Goal: Task Accomplishment & Management: Manage account settings

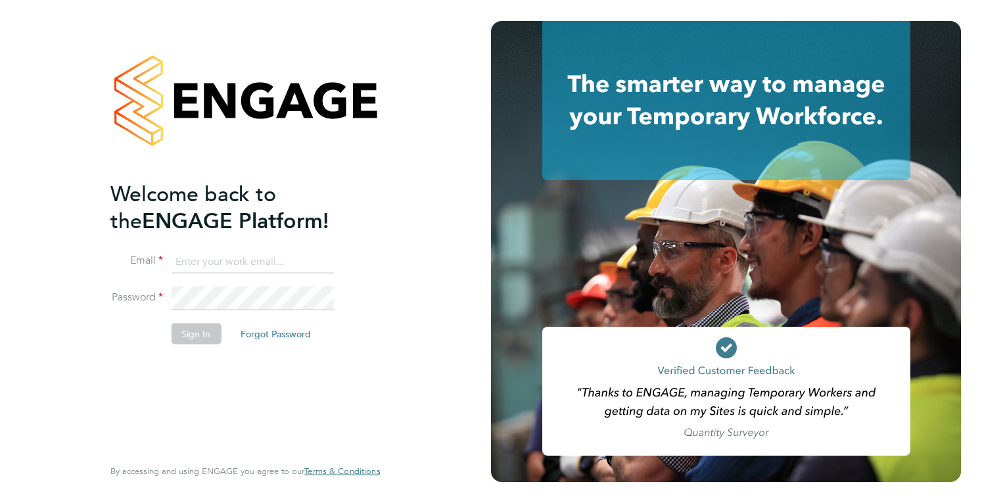
type input "[PERSON_NAME][EMAIL_ADDRESS][DOMAIN_NAME]"
click at [198, 337] on button "Sign In" at bounding box center [196, 333] width 50 height 21
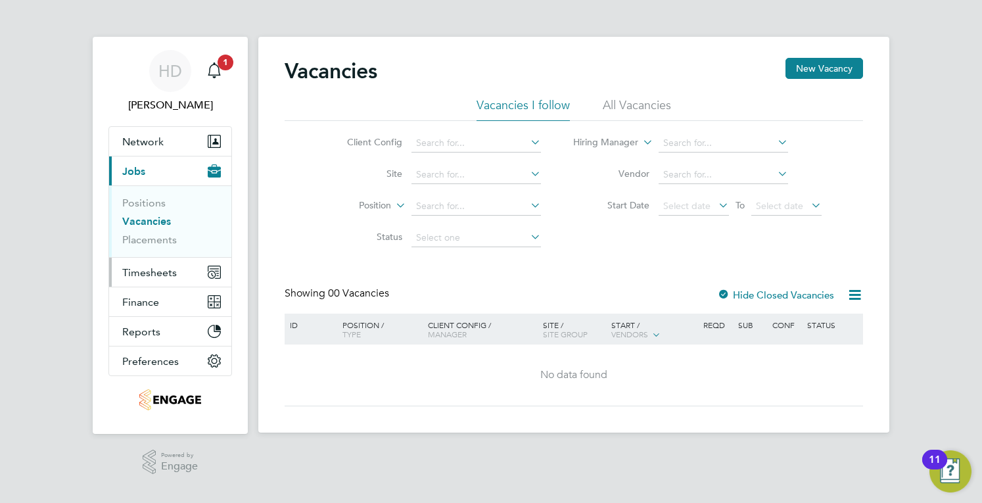
click at [135, 263] on button "Timesheets" at bounding box center [170, 272] width 122 height 29
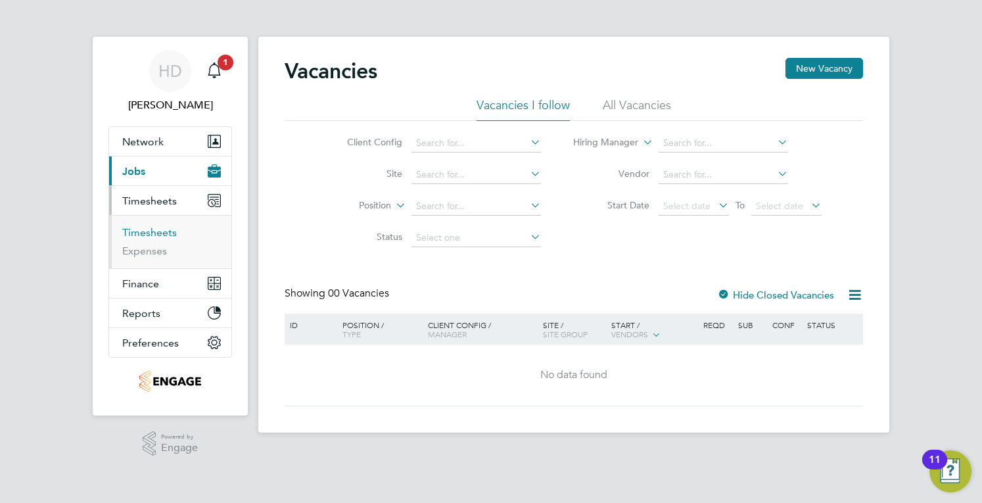
drag, startPoint x: 149, startPoint y: 228, endPoint x: 79, endPoint y: 254, distance: 74.5
click at [149, 227] on link "Timesheets" at bounding box center [149, 232] width 55 height 12
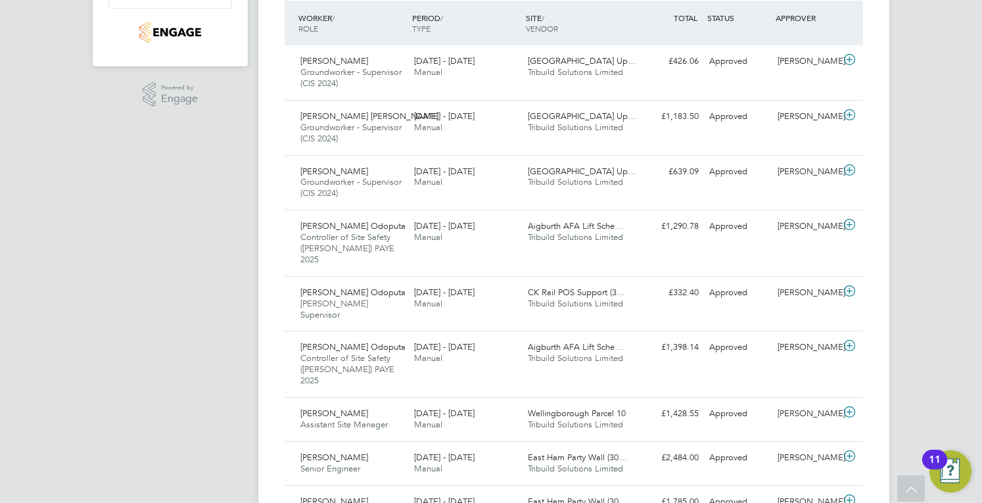
scroll to position [329, 0]
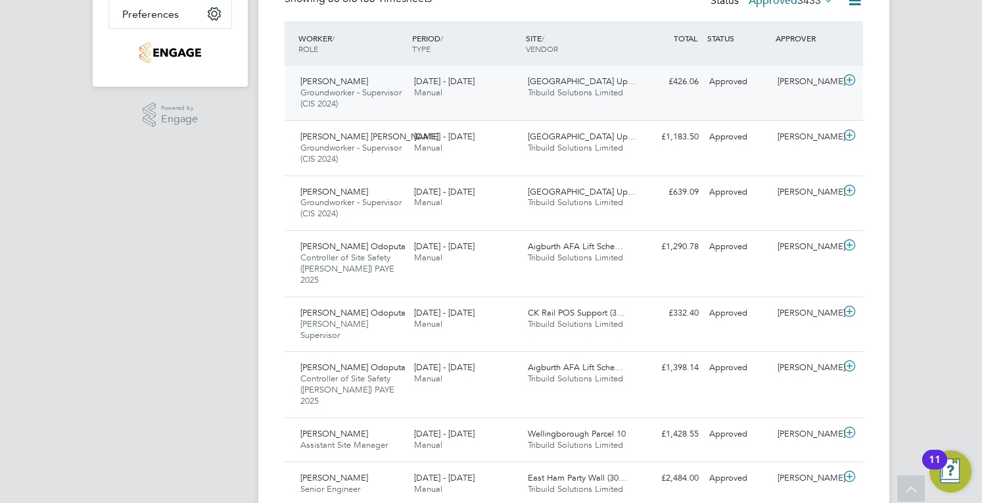
click at [438, 73] on div "20 - 26 Sep 2025 Manual" at bounding box center [466, 87] width 114 height 33
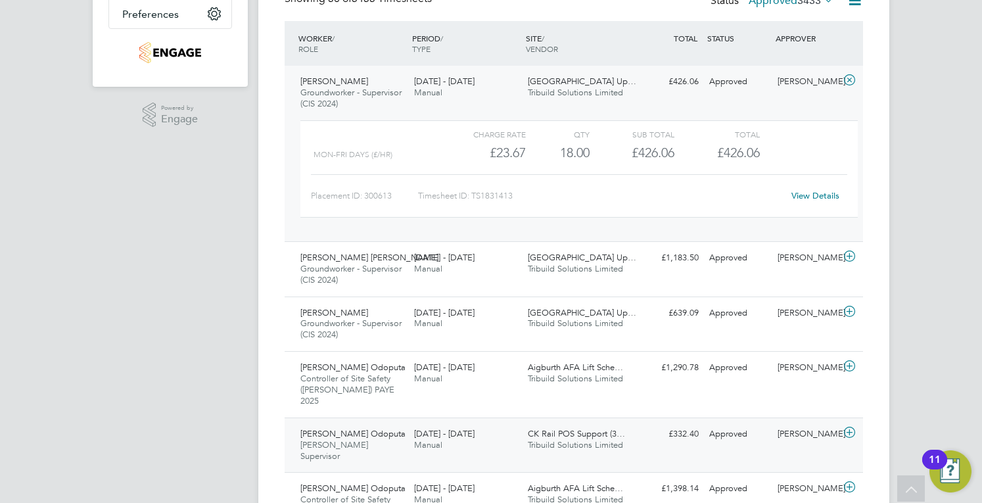
click at [429, 439] on span "Manual" at bounding box center [428, 444] width 28 height 11
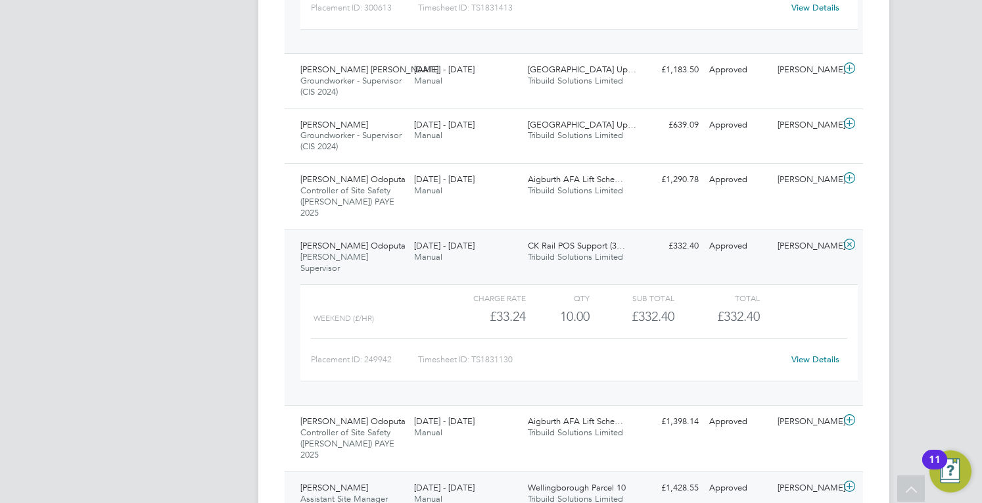
scroll to position [460, 0]
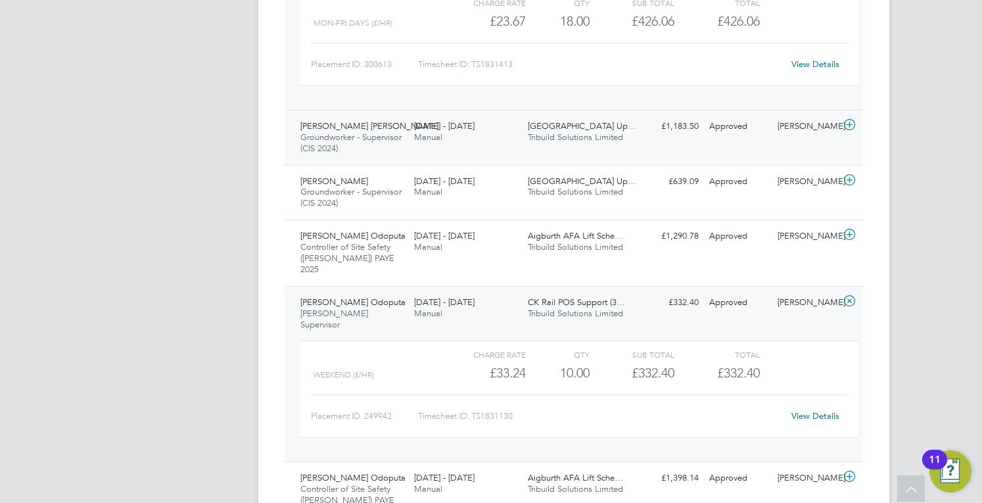
click at [639, 151] on div "Cristian Virgil Serban Groundworker - Supervisor (CIS 2024) 20 - 26 Sep 2025 20…" at bounding box center [574, 137] width 578 height 55
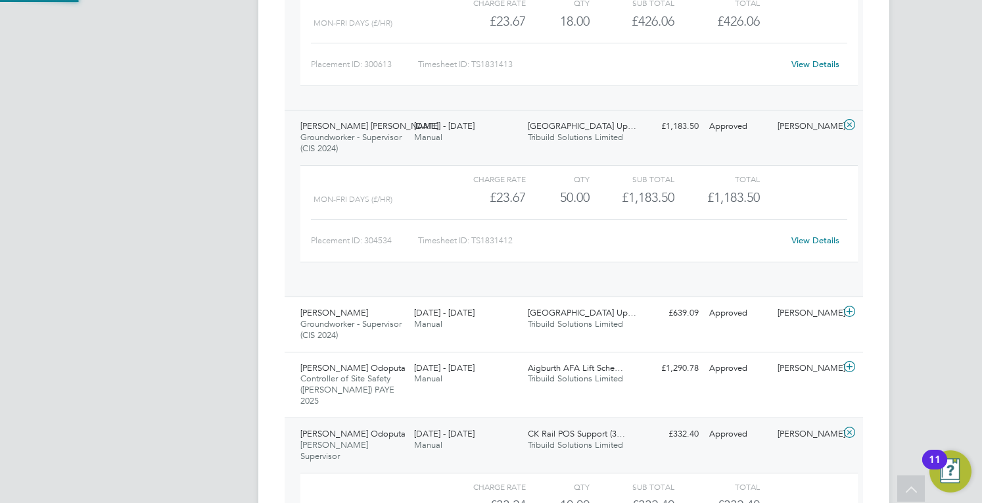
scroll to position [22, 128]
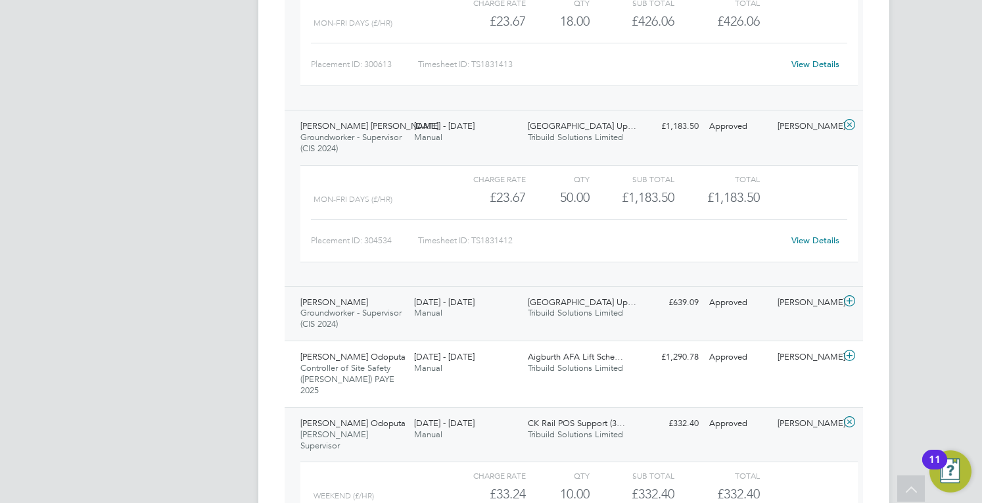
click at [383, 330] on div "Radu Dimache Groundworker - Supervisor (CIS 2024) 20 - 26 Sep 2025" at bounding box center [352, 314] width 114 height 44
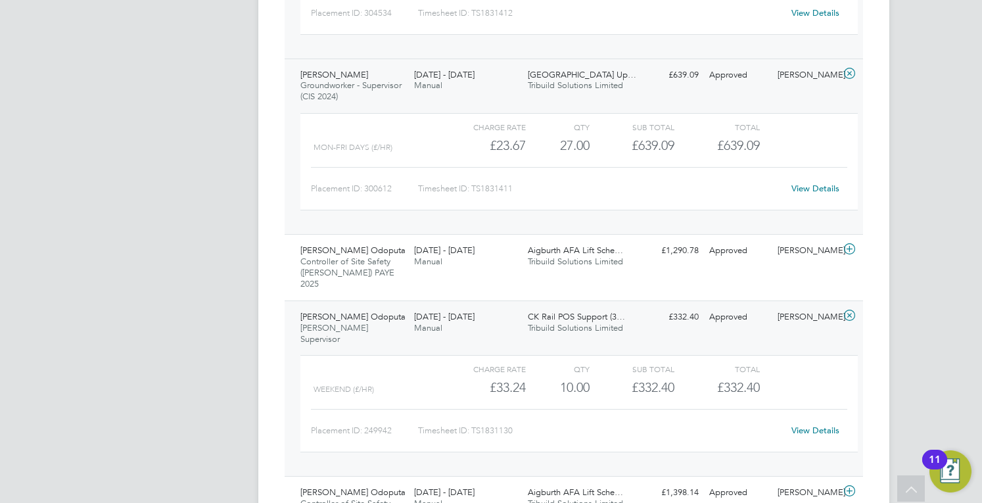
scroll to position [789, 0]
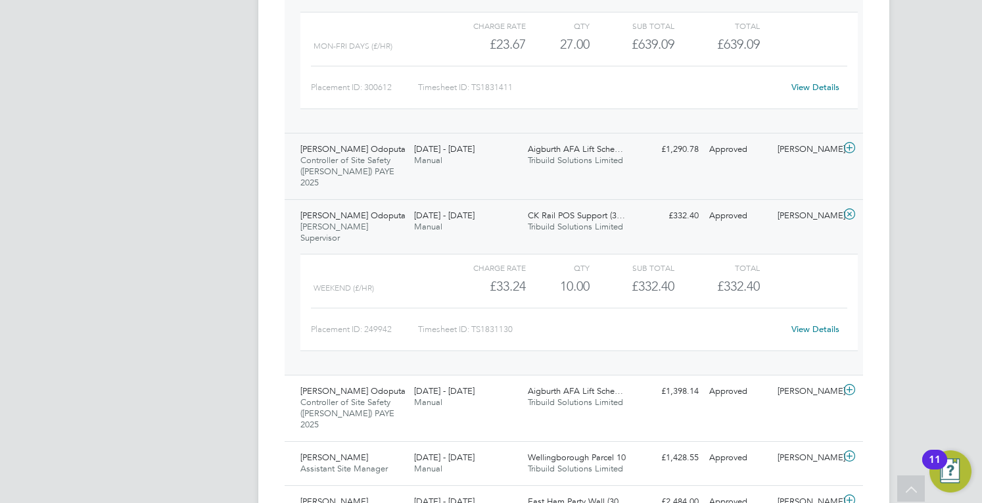
click at [472, 159] on div "13 - 19 Sep 2025 Manual" at bounding box center [466, 155] width 114 height 33
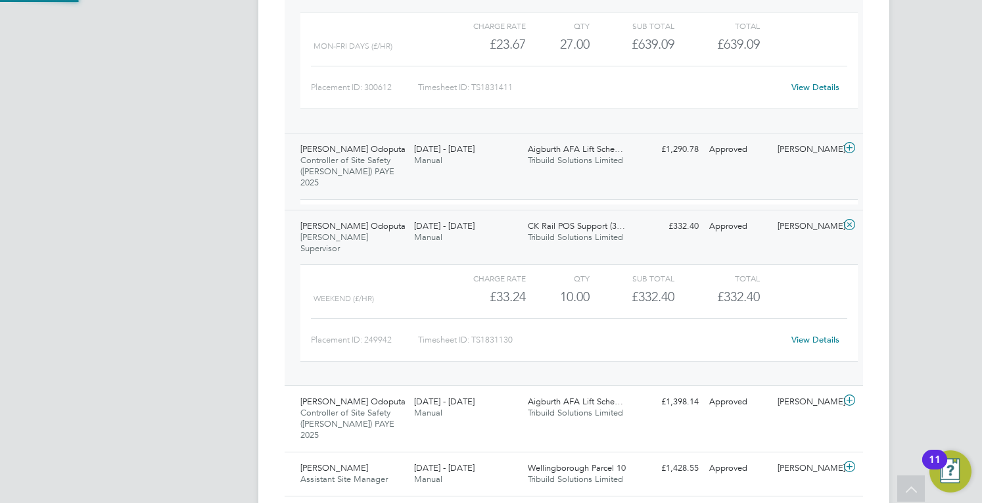
scroll to position [22, 128]
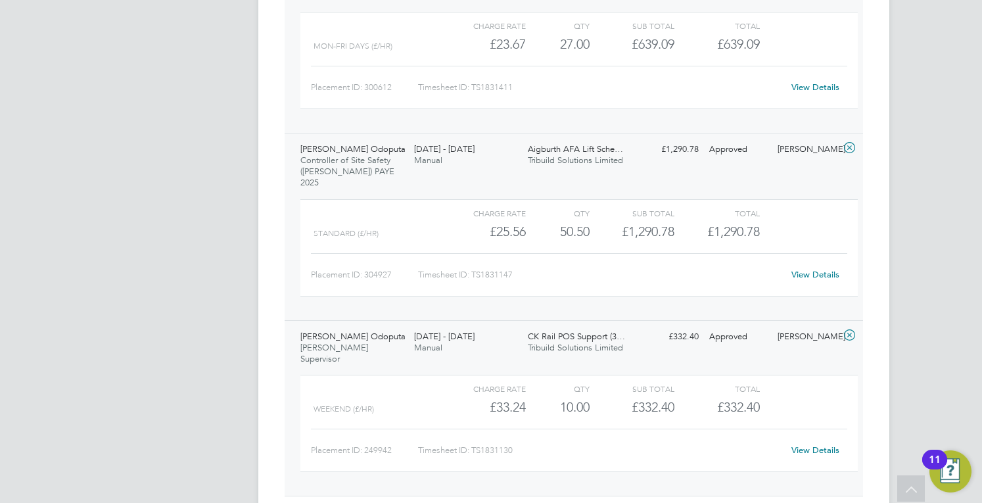
click at [478, 158] on div "13 - 19 Sep 2025 Manual" at bounding box center [466, 155] width 114 height 33
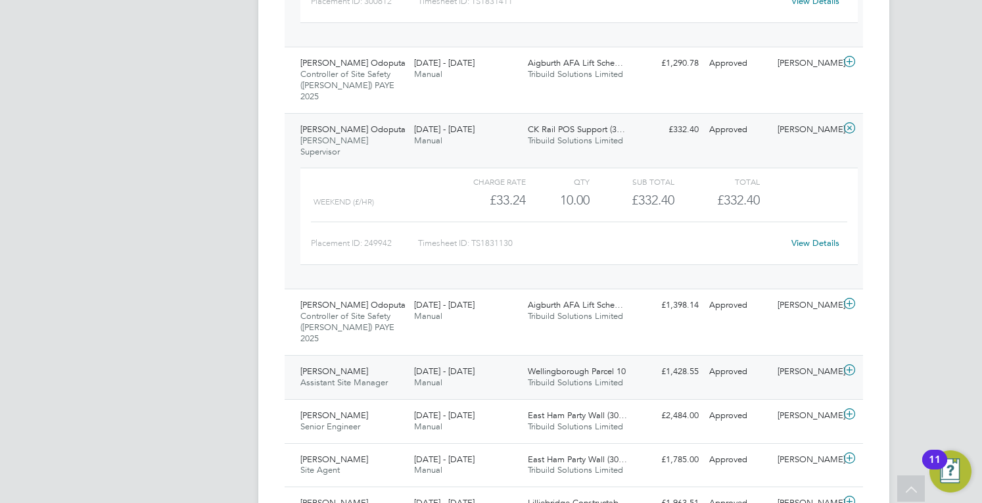
scroll to position [854, 0]
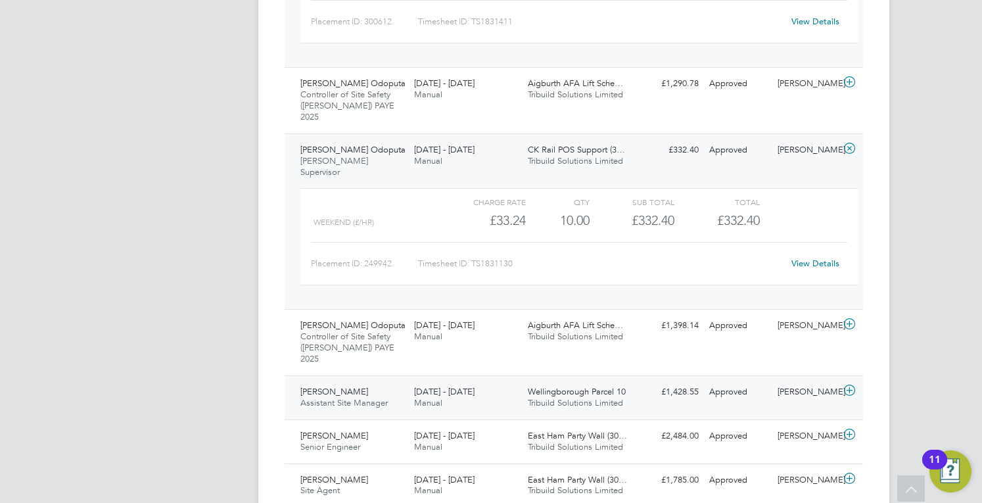
click at [378, 381] on div "Cornel Tudor Assistant Site Manager 22 - 28 Sep 2025" at bounding box center [352, 397] width 114 height 33
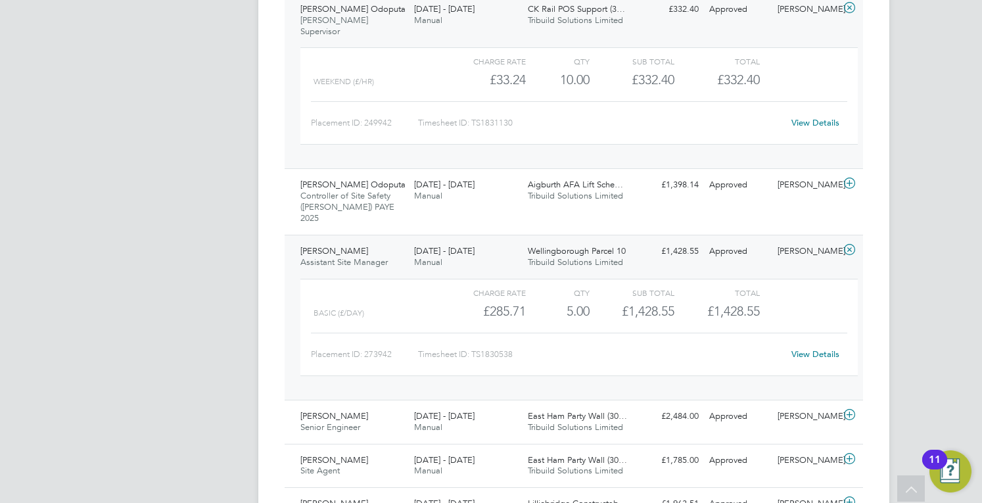
scroll to position [1052, 0]
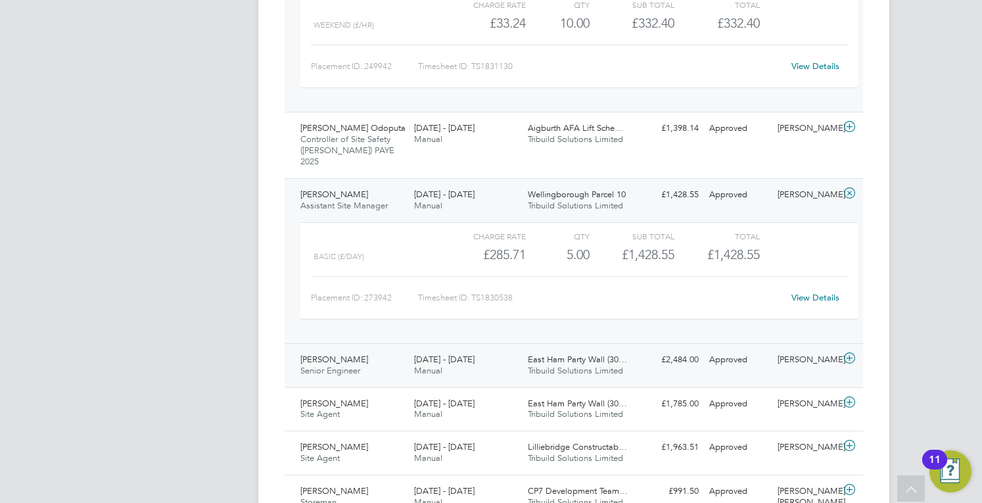
click at [415, 365] on span "Manual" at bounding box center [428, 370] width 28 height 11
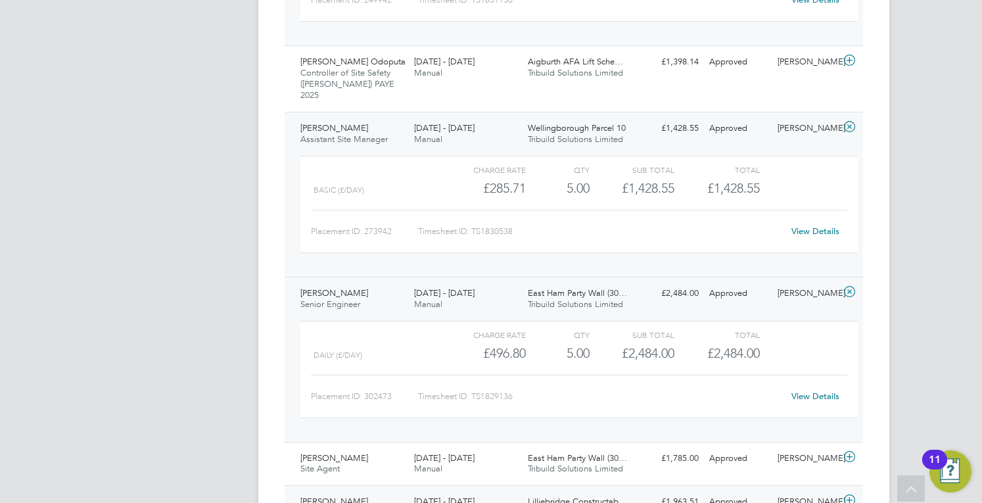
scroll to position [1183, 0]
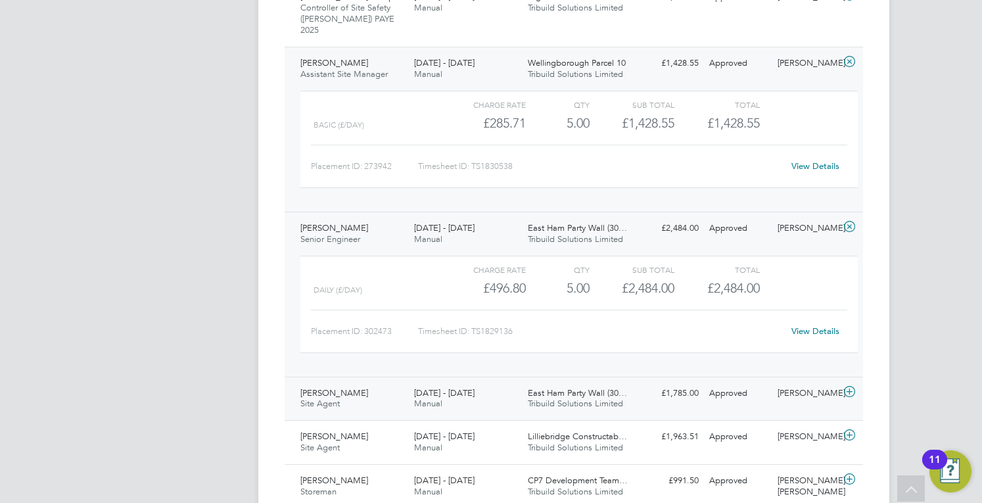
click at [409, 383] on div "20 - 26 Sep 2025 Manual" at bounding box center [466, 399] width 114 height 33
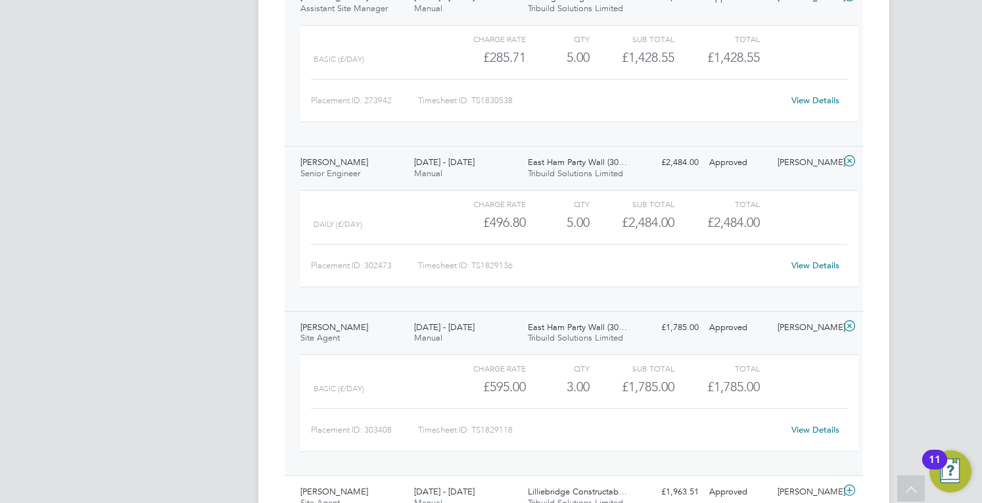
scroll to position [1315, 0]
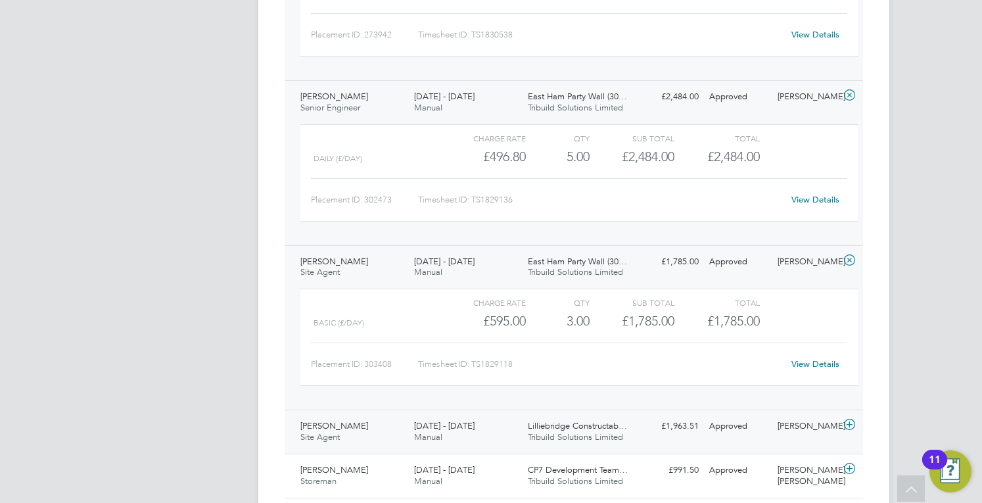
click at [366, 420] on span "Matt Higginbottom" at bounding box center [334, 425] width 68 height 11
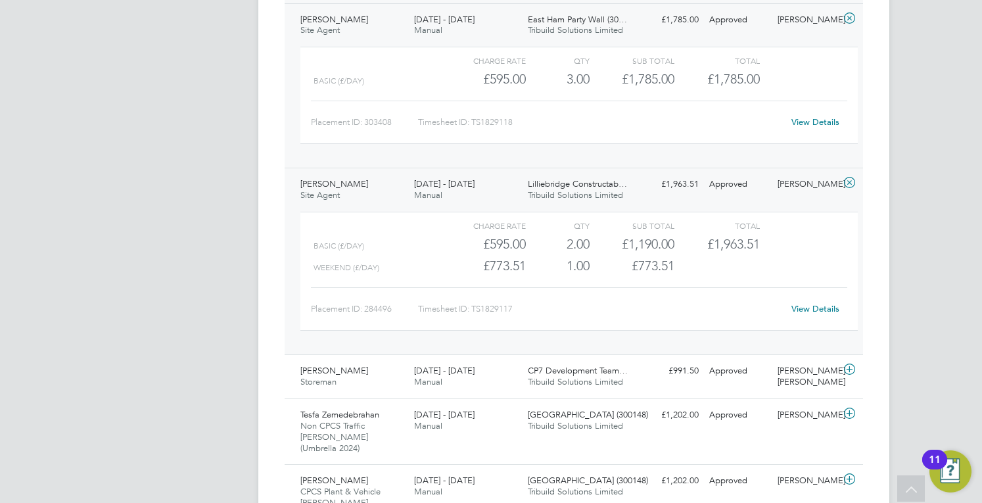
scroll to position [1577, 0]
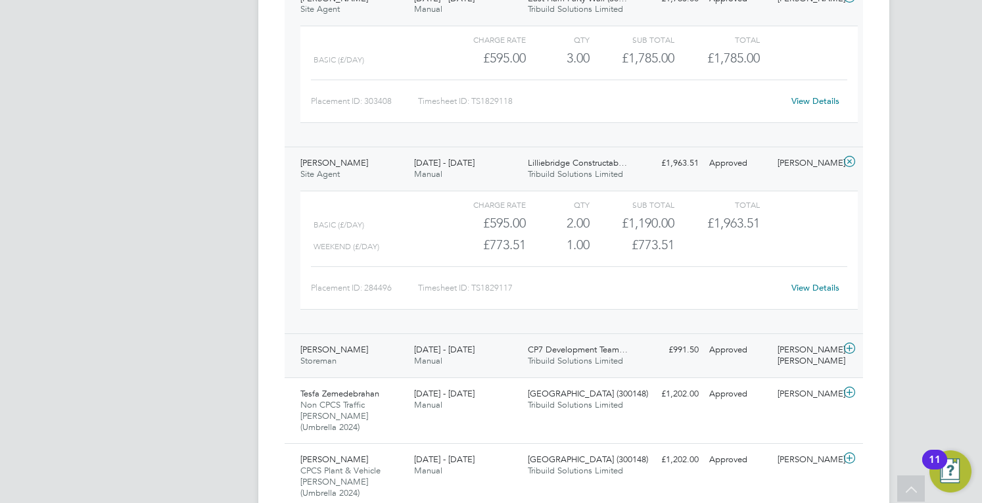
click at [507, 339] on div "20 - 26 Sep 2025 Manual" at bounding box center [466, 355] width 114 height 33
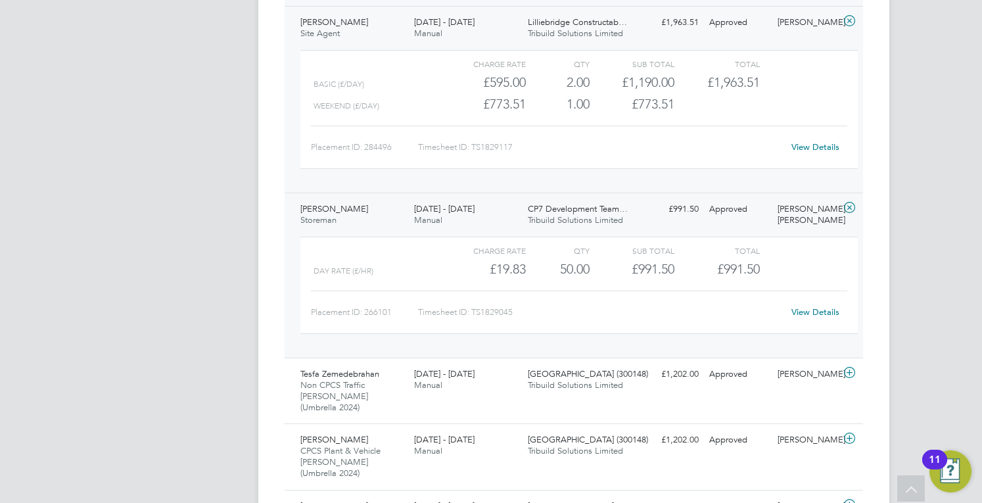
scroll to position [1775, 0]
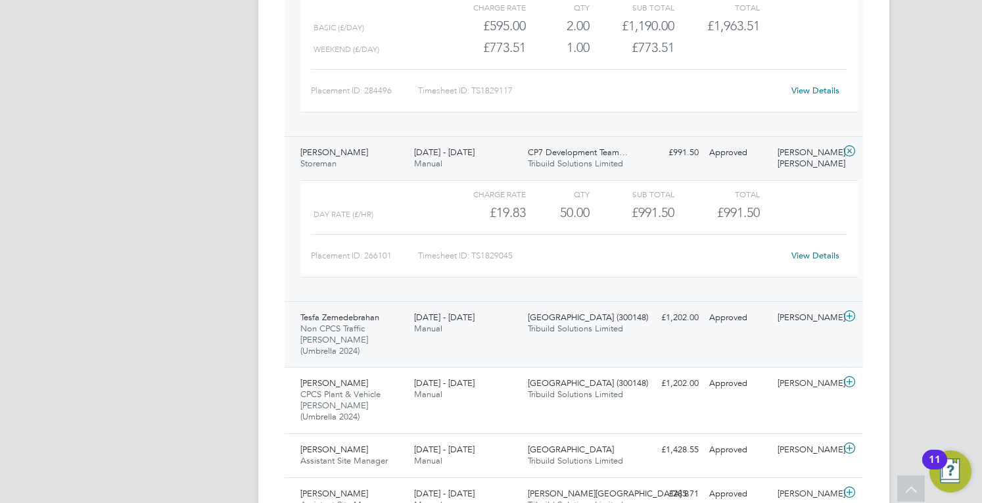
click at [368, 323] on span "Non CPCS Traffic Marshall (Umbrella 2024)" at bounding box center [334, 340] width 68 height 34
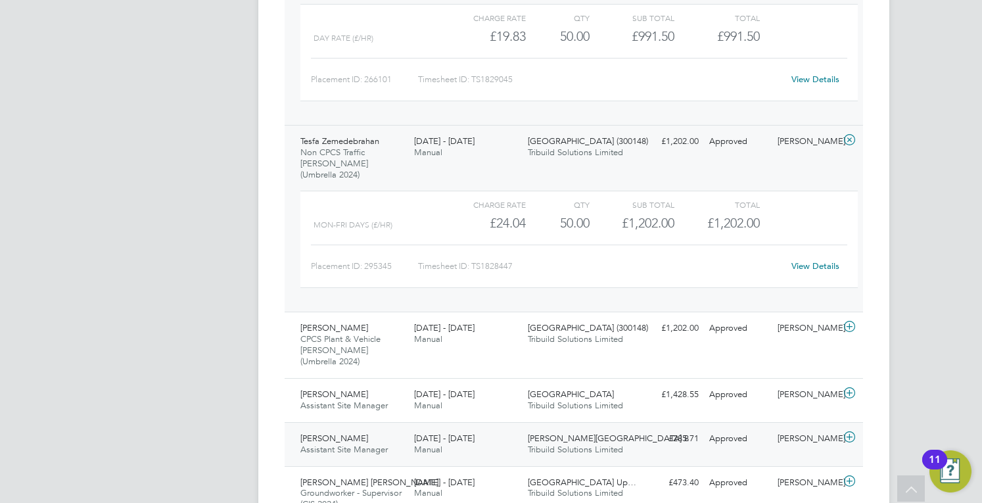
scroll to position [1972, 0]
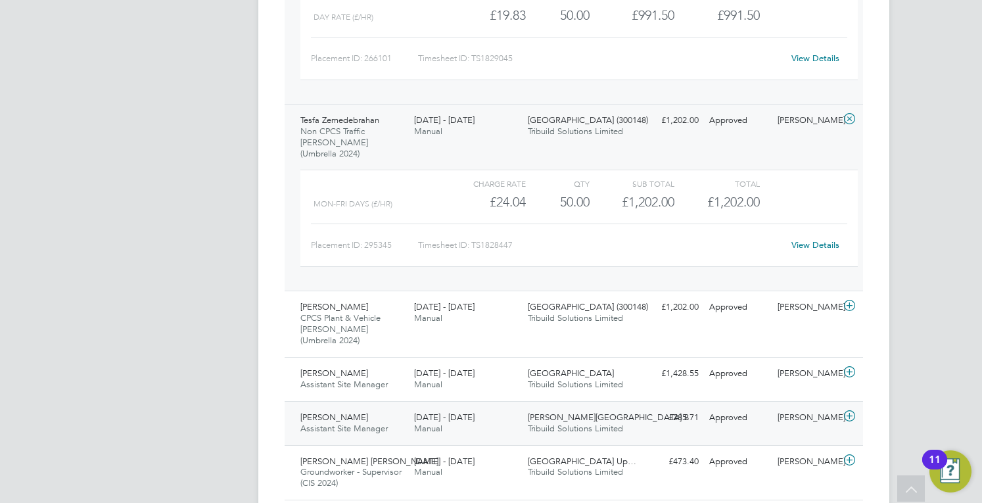
click at [356, 423] on span "Assistant Site Manager" at bounding box center [343, 428] width 87 height 11
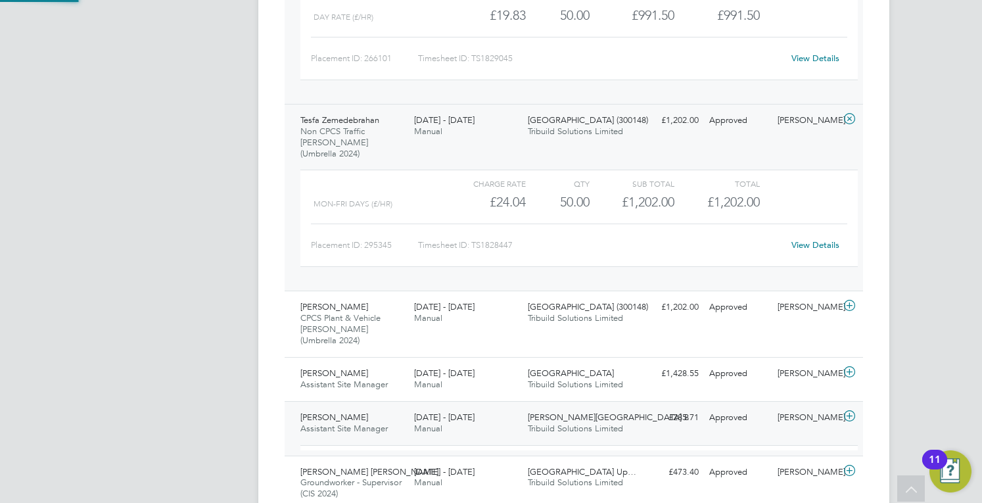
scroll to position [22, 128]
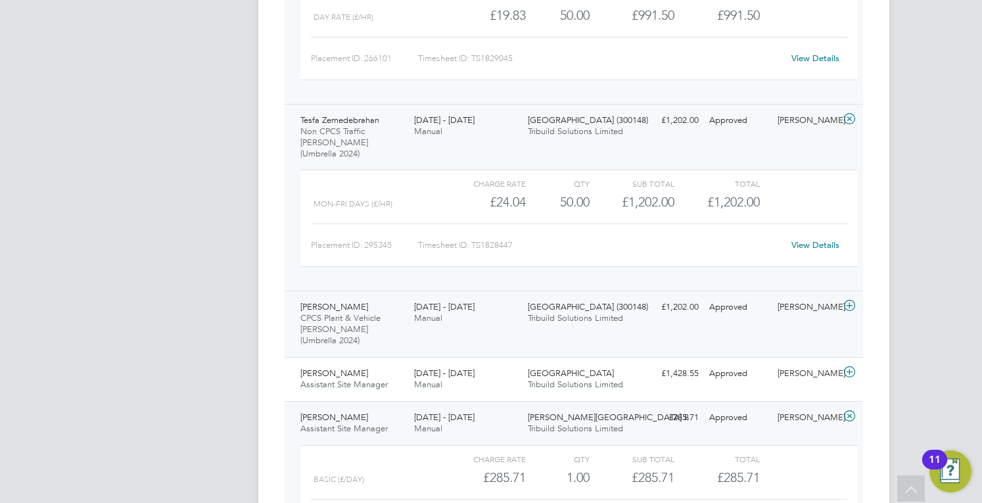
click at [565, 237] on div "Tesfa Zemedebrahan Non CPCS Traffic Marshall (Umbrella 2024) 20 - 26 Sep 2025 2…" at bounding box center [574, 197] width 578 height 187
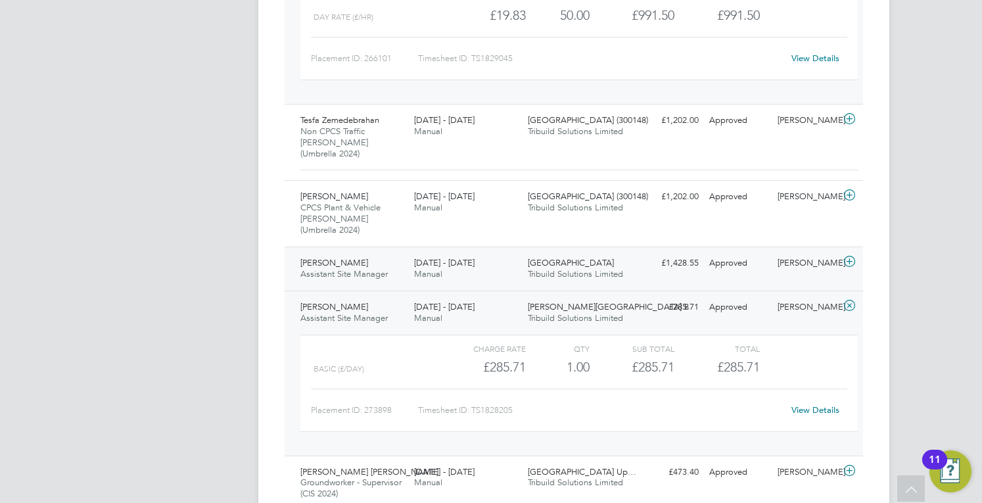
click at [558, 291] on div "Vicentiu Lazar Assistant Site Manager 22 - 28 Sep 2025 22 - 28 Sep 2025 Manual …" at bounding box center [574, 373] width 578 height 165
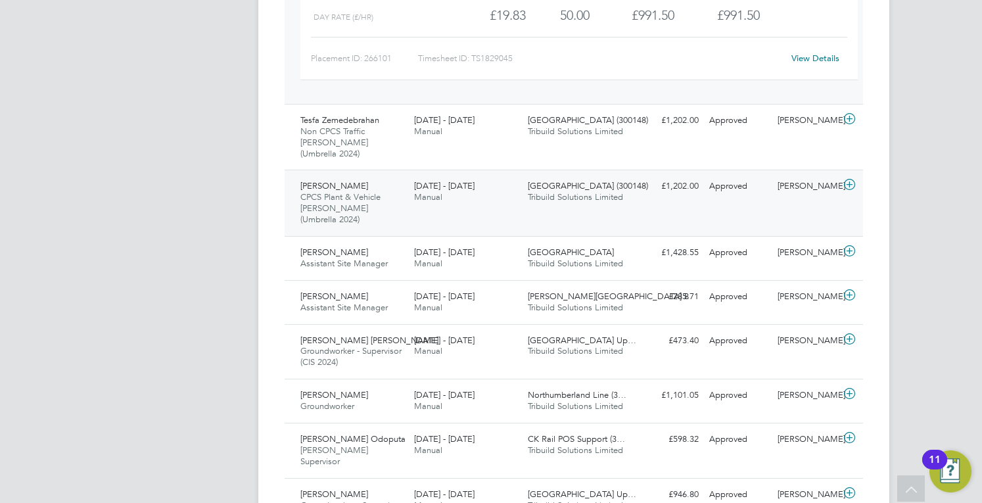
click at [500, 170] on div "Ebsa Aliyyi CPCS Plant & Vehicle Marshall (Umbrella 2024) 20 - 26 Sep 2025 20 -…" at bounding box center [574, 203] width 578 height 66
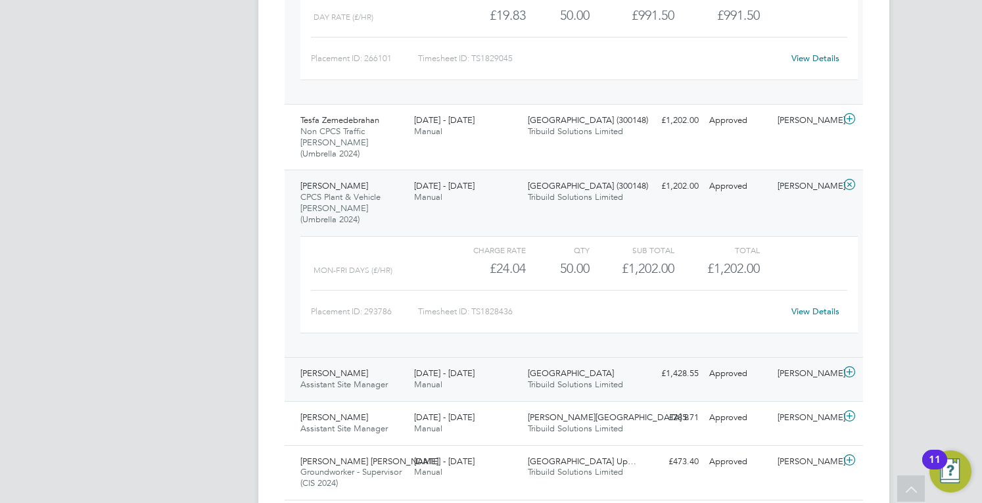
click at [492, 363] on div "22 - 28 Sep 2025 Manual" at bounding box center [466, 379] width 114 height 33
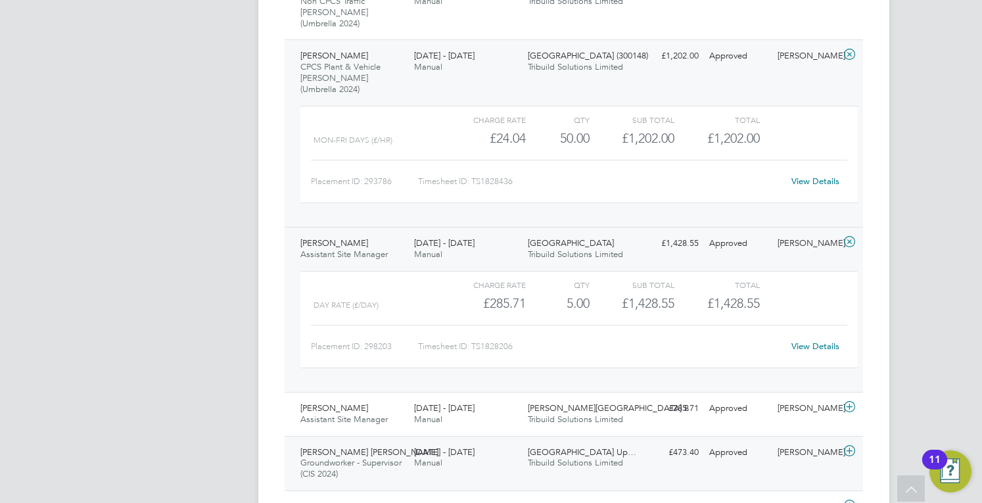
scroll to position [2103, 0]
click at [434, 440] on div "13 - 19 Sep 2025 Manual" at bounding box center [466, 456] width 114 height 33
click at [430, 396] on div "22 - 28 Sep 2025 Manual" at bounding box center [466, 412] width 114 height 33
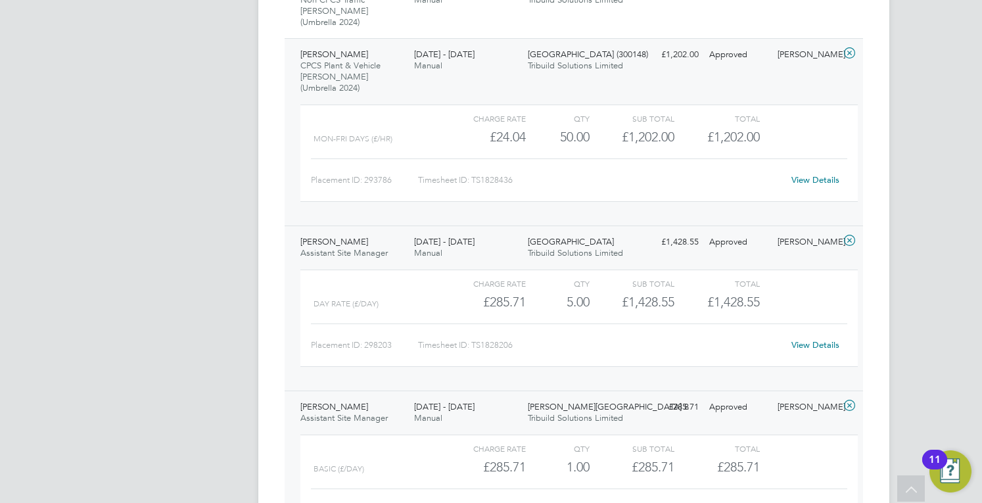
scroll to position [2300, 0]
